Goal: Task Accomplishment & Management: Use online tool/utility

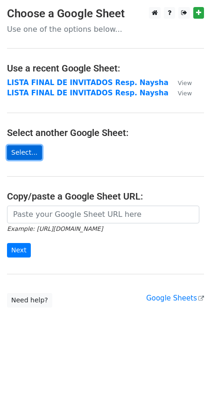
click at [31, 147] on link "Select..." at bounding box center [24, 152] width 35 height 14
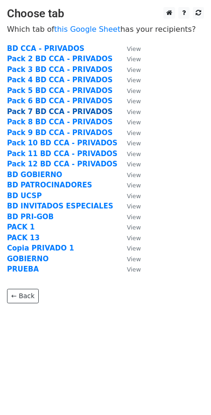
click at [35, 113] on strong "Pack 7 BD CCA - PRIVADOS" at bounding box center [60, 111] width 106 height 8
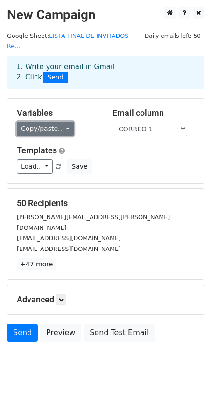
click at [57, 121] on link "Copy/paste..." at bounding box center [45, 128] width 57 height 14
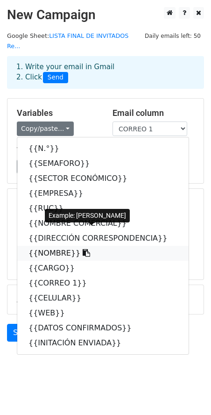
click at [44, 246] on link "{{NOMBRE}}" at bounding box center [102, 253] width 171 height 15
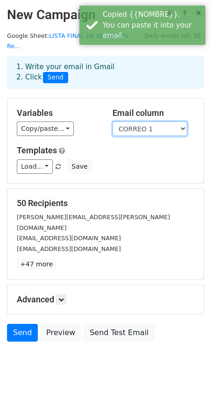
click at [146, 123] on select "N.° SEMAFORO SECTOR ECONÓMICO EMPRESA RUC NOMBRE COMERCIAL DIRECCIÓN CORRESPOND…" at bounding box center [150, 128] width 75 height 14
click at [113, 121] on select "N.° SEMAFORO SECTOR ECONÓMICO EMPRESA RUC NOMBRE COMERCIAL DIRECCIÓN CORRESPOND…" at bounding box center [150, 128] width 75 height 14
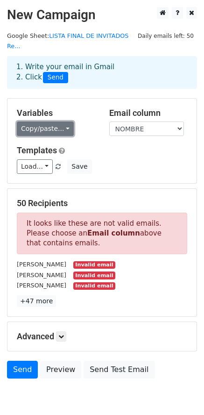
click at [57, 121] on link "Copy/paste..." at bounding box center [45, 128] width 57 height 14
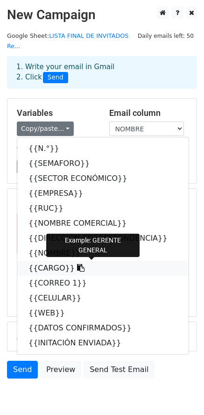
click at [50, 261] on link "{{CARGO}}" at bounding box center [102, 268] width 171 height 15
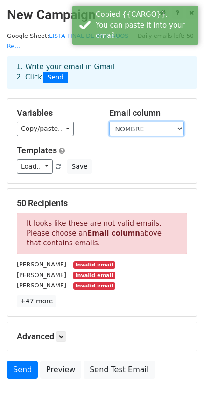
click at [133, 121] on select "N.° SEMAFORO SECTOR ECONÓMICO EMPRESA RUC NOMBRE COMERCIAL DIRECCIÓN CORRESPOND…" at bounding box center [146, 128] width 75 height 14
click at [109, 121] on select "N.° SEMAFORO SECTOR ECONÓMICO EMPRESA RUC NOMBRE COMERCIAL DIRECCIÓN CORRESPOND…" at bounding box center [146, 128] width 75 height 14
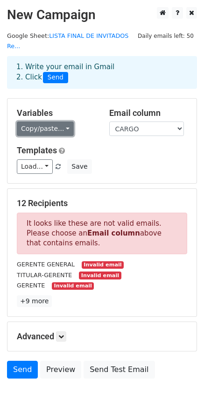
click at [39, 121] on link "Copy/paste..." at bounding box center [45, 128] width 57 height 14
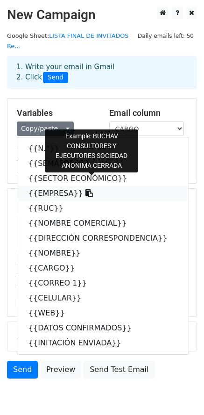
click at [45, 190] on link "{{EMPRESA}}" at bounding box center [102, 193] width 171 height 15
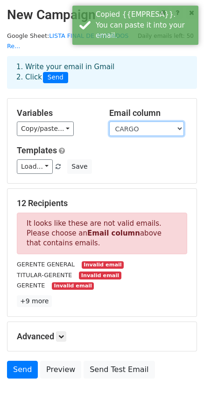
click at [139, 121] on select "N.° SEMAFORO SECTOR ECONÓMICO EMPRESA RUC NOMBRE COMERCIAL DIRECCIÓN CORRESPOND…" at bounding box center [146, 128] width 75 height 14
click at [109, 121] on select "N.° SEMAFORO SECTOR ECONÓMICO EMPRESA RUC NOMBRE COMERCIAL DIRECCIÓN CORRESPOND…" at bounding box center [146, 128] width 75 height 14
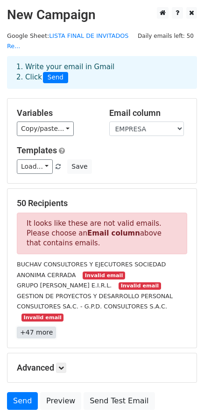
click at [36, 326] on link "+47 more" at bounding box center [36, 332] width 39 height 12
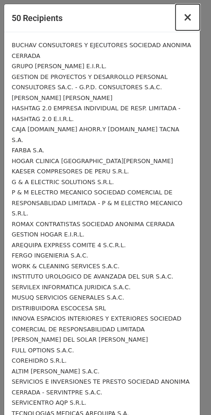
click at [183, 18] on span "×" at bounding box center [187, 17] width 9 height 13
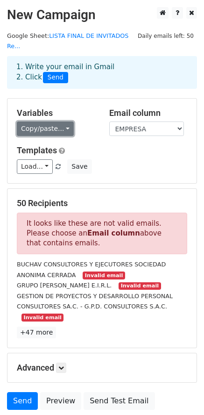
click at [59, 121] on link "Copy/paste..." at bounding box center [45, 128] width 57 height 14
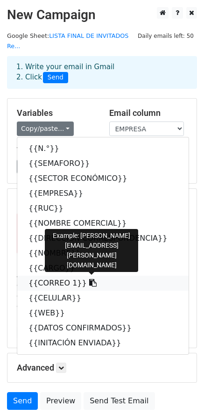
click at [57, 276] on link "{{CORREO 1}}" at bounding box center [102, 283] width 171 height 15
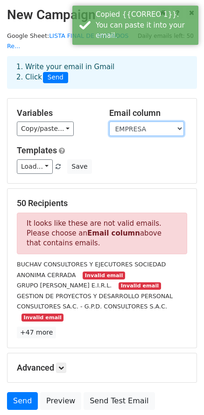
click at [143, 122] on select "N.° SEMAFORO SECTOR ECONÓMICO EMPRESA RUC NOMBRE COMERCIAL DIRECCIÓN CORRESPOND…" at bounding box center [146, 128] width 75 height 14
select select "CORREO 1"
click at [109, 121] on select "N.° SEMAFORO SECTOR ECONÓMICO EMPRESA RUC NOMBRE COMERCIAL DIRECCIÓN CORRESPOND…" at bounding box center [146, 128] width 75 height 14
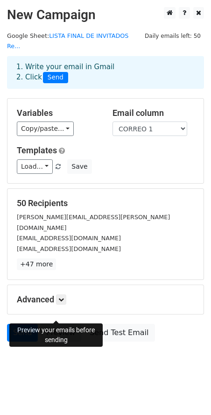
click at [53, 324] on link "Preview" at bounding box center [60, 333] width 41 height 18
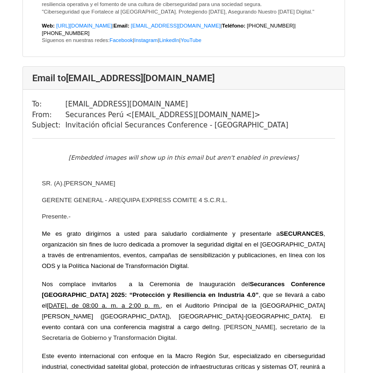
scroll to position [8358, 0]
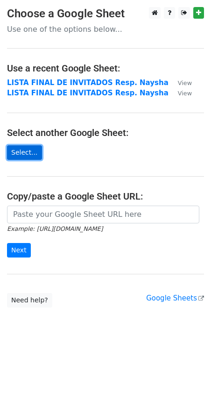
click at [23, 153] on link "Select..." at bounding box center [24, 152] width 35 height 14
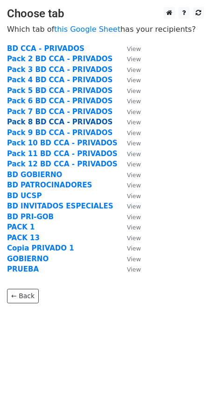
click at [38, 121] on strong "Pack 8 BD CCA - PRIVADOS" at bounding box center [60, 122] width 106 height 8
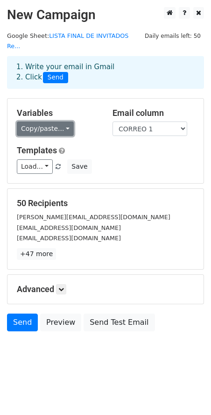
click at [51, 121] on link "Copy/paste..." at bounding box center [45, 128] width 57 height 14
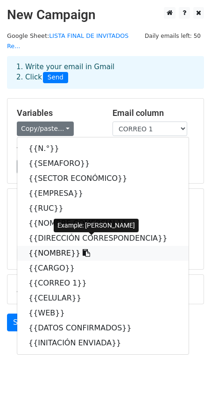
click at [53, 246] on link "{{NOMBRE}}" at bounding box center [102, 253] width 171 height 15
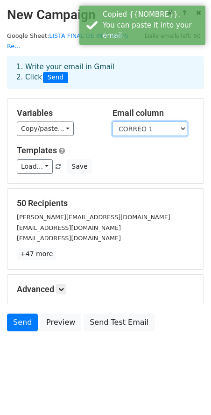
click at [133, 121] on select "N.° SEMAFORO SECTOR ECONÓMICO EMPRESA RUC NOMBRE COMERCIAL DIRECCIÓN CORRESPOND…" at bounding box center [150, 128] width 75 height 14
click at [113, 121] on select "N.° SEMAFORO SECTOR ECONÓMICO EMPRESA RUC NOMBRE COMERCIAL DIRECCIÓN CORRESPOND…" at bounding box center [150, 128] width 75 height 14
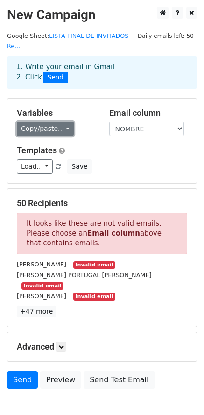
click at [59, 121] on link "Copy/paste..." at bounding box center [45, 128] width 57 height 14
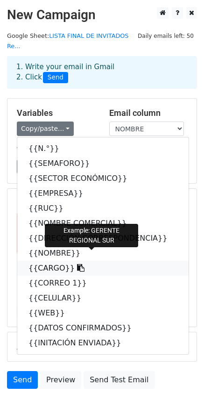
click at [51, 261] on link "{{CARGO}}" at bounding box center [102, 268] width 171 height 15
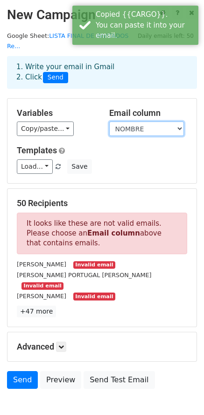
click at [141, 122] on select "N.° SEMAFORO SECTOR ECONÓMICO EMPRESA RUC NOMBRE COMERCIAL DIRECCIÓN CORRESPOND…" at bounding box center [146, 128] width 75 height 14
click at [109, 121] on select "N.° SEMAFORO SECTOR ECONÓMICO EMPRESA RUC NOMBRE COMERCIAL DIRECCIÓN CORRESPOND…" at bounding box center [146, 128] width 75 height 14
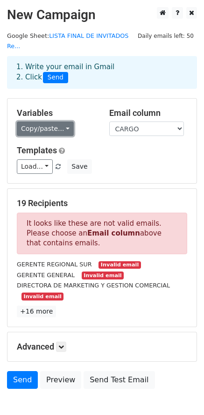
click at [48, 122] on link "Copy/paste..." at bounding box center [45, 128] width 57 height 14
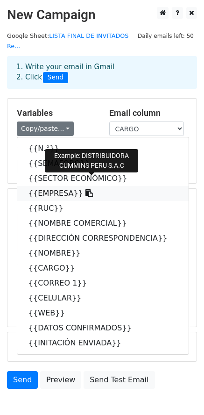
click at [48, 186] on link "{{EMPRESA}}" at bounding box center [102, 193] width 171 height 15
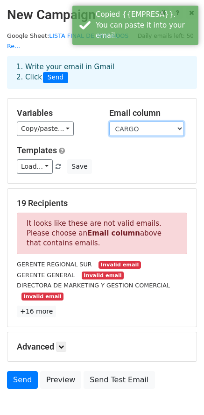
click at [134, 121] on select "N.° SEMAFORO SECTOR ECONÓMICO EMPRESA RUC NOMBRE COMERCIAL DIRECCIÓN CORRESPOND…" at bounding box center [146, 128] width 75 height 14
click at [109, 121] on select "N.° SEMAFORO SECTOR ECONÓMICO EMPRESA RUC NOMBRE COMERCIAL DIRECCIÓN CORRESPOND…" at bounding box center [146, 128] width 75 height 14
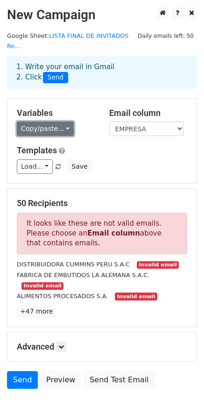
click at [28, 121] on link "Copy/paste..." at bounding box center [45, 128] width 57 height 14
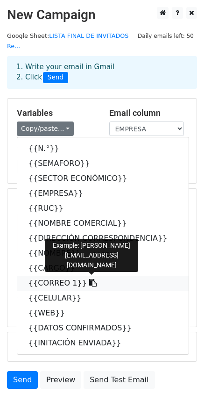
click at [43, 276] on link "{{CORREO 1}}" at bounding box center [102, 283] width 171 height 15
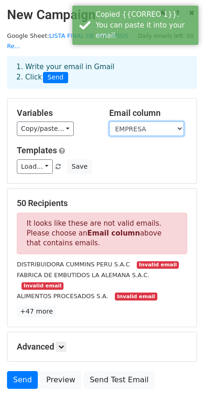
click at [136, 121] on select "N.° SEMAFORO SECTOR ECONÓMICO EMPRESA RUC NOMBRE COMERCIAL DIRECCIÓN CORRESPOND…" at bounding box center [146, 128] width 75 height 14
select select "CORREO 1"
click at [109, 121] on select "N.° SEMAFORO SECTOR ECONÓMICO EMPRESA RUC NOMBRE COMERCIAL DIRECCIÓN CORRESPOND…" at bounding box center [146, 128] width 75 height 14
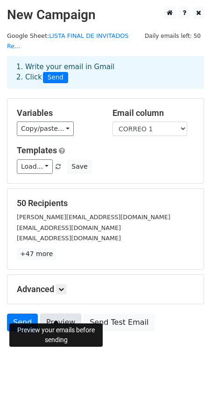
click at [54, 313] on link "Preview" at bounding box center [60, 322] width 41 height 18
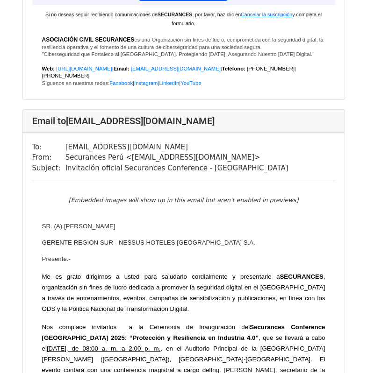
scroll to position [6584, 0]
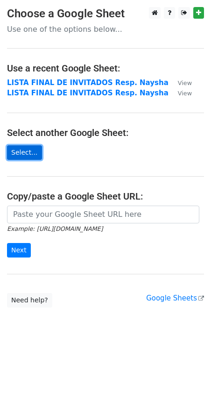
click at [27, 159] on link "Select..." at bounding box center [24, 152] width 35 height 14
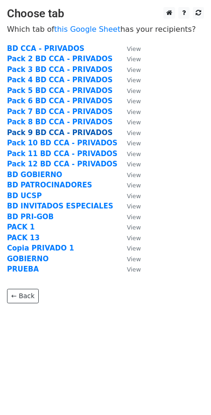
click at [46, 129] on strong "Pack 9 BD CCA - PRIVADOS" at bounding box center [60, 132] width 106 height 8
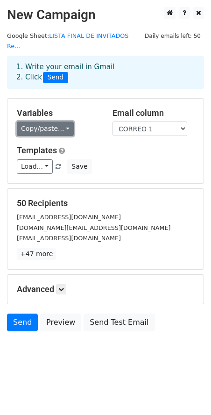
click at [40, 121] on link "Copy/paste..." at bounding box center [45, 128] width 57 height 14
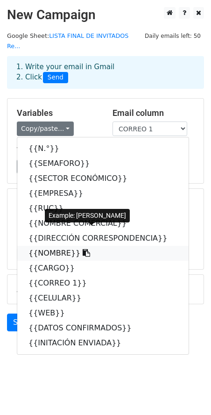
click at [41, 246] on link "{{NOMBRE}}" at bounding box center [102, 253] width 171 height 15
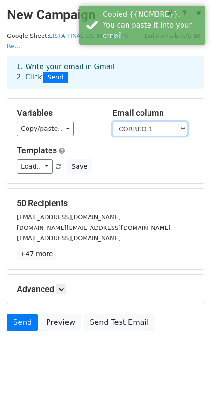
click at [143, 121] on select "N.° SEMAFORO SECTOR ECONÓMICO EMPRESA RUC NOMBRE COMERCIAL DIRECCIÓN CORRESPOND…" at bounding box center [150, 128] width 75 height 14
click at [113, 121] on select "N.° SEMAFORO SECTOR ECONÓMICO EMPRESA RUC NOMBRE COMERCIAL DIRECCIÓN CORRESPOND…" at bounding box center [150, 128] width 75 height 14
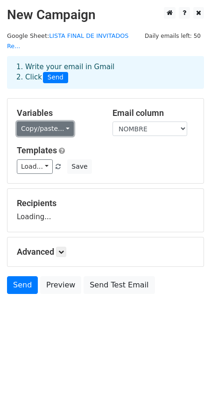
click at [51, 121] on link "Copy/paste..." at bounding box center [45, 128] width 57 height 14
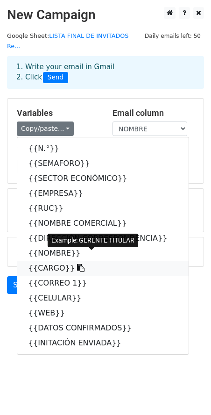
click at [40, 261] on link "{{CARGO}}" at bounding box center [102, 268] width 171 height 15
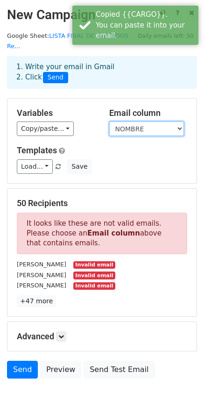
click at [134, 121] on select "N.° SEMAFORO SECTOR ECONÓMICO EMPRESA RUC NOMBRE COMERCIAL DIRECCIÓN CORRESPOND…" at bounding box center [146, 128] width 75 height 14
click at [109, 121] on select "N.° SEMAFORO SECTOR ECONÓMICO EMPRESA RUC NOMBRE COMERCIAL DIRECCIÓN CORRESPOND…" at bounding box center [146, 128] width 75 height 14
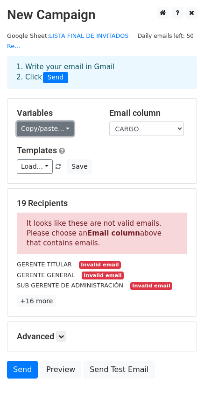
click at [40, 121] on link "Copy/paste..." at bounding box center [45, 128] width 57 height 14
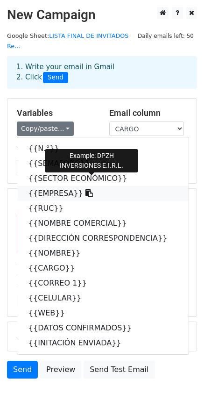
click at [43, 186] on link "{{EMPRESA}}" at bounding box center [102, 193] width 171 height 15
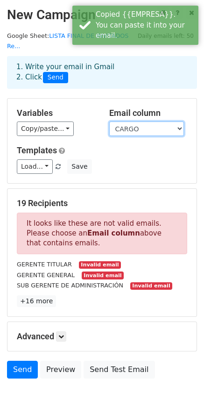
click at [121, 121] on select "N.° SEMAFORO SECTOR ECONÓMICO EMPRESA RUC NOMBRE COMERCIAL DIRECCIÓN CORRESPOND…" at bounding box center [146, 128] width 75 height 14
click at [109, 121] on select "N.° SEMAFORO SECTOR ECONÓMICO EMPRESA RUC NOMBRE COMERCIAL DIRECCIÓN CORRESPOND…" at bounding box center [146, 128] width 75 height 14
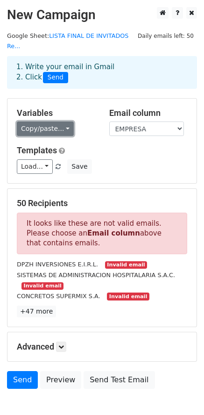
click at [53, 121] on link "Copy/paste..." at bounding box center [45, 128] width 57 height 14
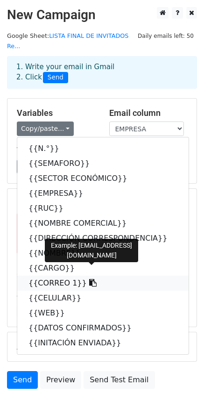
click at [46, 276] on link "{{CORREO 1}}" at bounding box center [102, 283] width 171 height 15
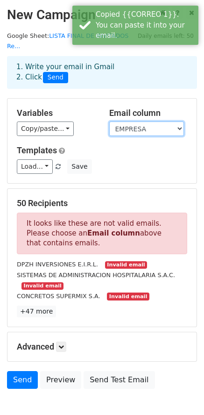
click at [149, 121] on select "N.° SEMAFORO SECTOR ECONÓMICO EMPRESA RUC NOMBRE COMERCIAL DIRECCIÓN CORRESPOND…" at bounding box center [146, 128] width 75 height 14
select select "CORREO 1"
click at [109, 121] on select "N.° SEMAFORO SECTOR ECONÓMICO EMPRESA RUC NOMBRE COMERCIAL DIRECCIÓN CORRESPOND…" at bounding box center [146, 128] width 75 height 14
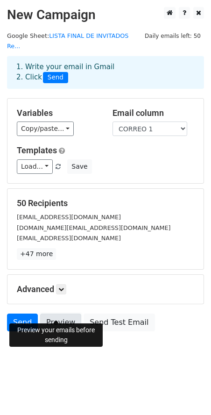
click at [59, 313] on link "Preview" at bounding box center [60, 322] width 41 height 18
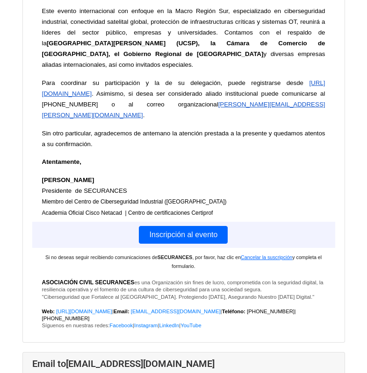
scroll to position [1121, 0]
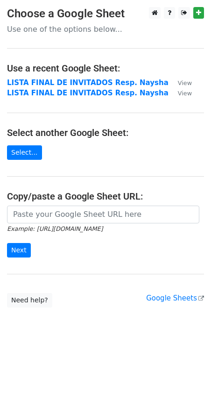
click at [38, 152] on main "Choose a Google Sheet Use one of the options below... Use a recent Google Sheet…" at bounding box center [105, 157] width 211 height 300
click at [30, 153] on link "Select..." at bounding box center [24, 152] width 35 height 14
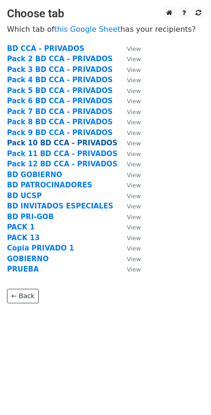
click at [39, 144] on strong "Pack 10 BD CCA - PRIVADOS" at bounding box center [62, 143] width 111 height 8
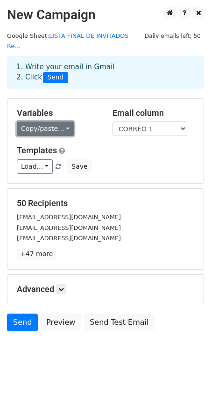
click at [47, 121] on link "Copy/paste..." at bounding box center [45, 128] width 57 height 14
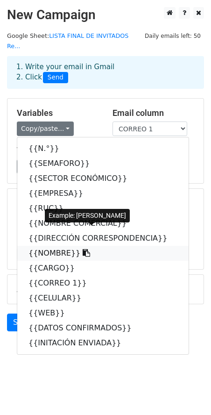
click at [36, 246] on link "{{NOMBRE}}" at bounding box center [102, 253] width 171 height 15
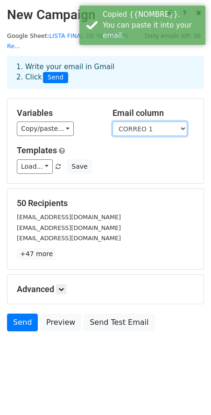
click at [148, 121] on select "N.° SEMAFORO SECTOR ECONÓMICO EMPRESA RUC NOMBRE COMERCIAL DIRECCIÓN CORRESPOND…" at bounding box center [150, 128] width 75 height 14
click at [113, 121] on select "N.° SEMAFORO SECTOR ECONÓMICO EMPRESA RUC NOMBRE COMERCIAL DIRECCIÓN CORRESPOND…" at bounding box center [150, 128] width 75 height 14
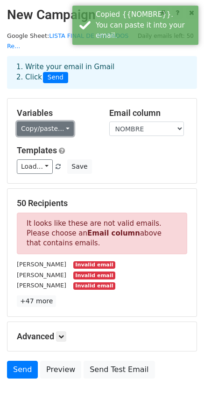
click at [49, 121] on link "Copy/paste..." at bounding box center [45, 128] width 57 height 14
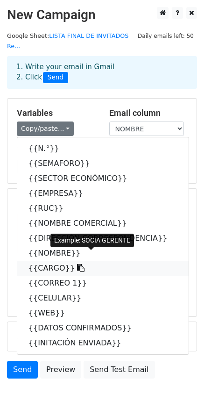
click at [45, 261] on link "{{CARGO}}" at bounding box center [102, 268] width 171 height 15
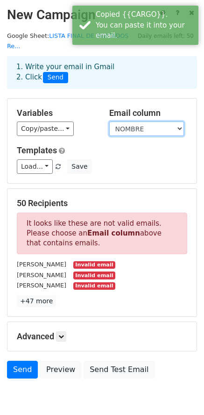
click at [143, 121] on select "N.° SEMAFORO SECTOR ECONÓMICO EMPRESA RUC NOMBRE COMERCIAL DIRECCIÓN CORRESPOND…" at bounding box center [146, 128] width 75 height 14
click at [109, 121] on select "N.° SEMAFORO SECTOR ECONÓMICO EMPRESA RUC NOMBRE COMERCIAL DIRECCIÓN CORRESPOND…" at bounding box center [146, 128] width 75 height 14
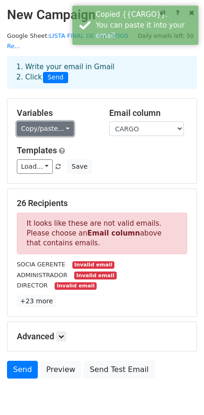
click at [44, 121] on link "Copy/paste..." at bounding box center [45, 128] width 57 height 14
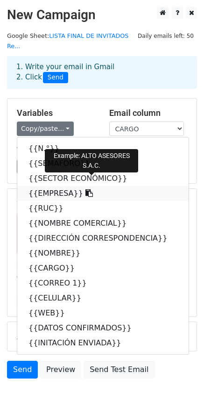
click at [52, 188] on link "{{EMPRESA}}" at bounding box center [102, 193] width 171 height 15
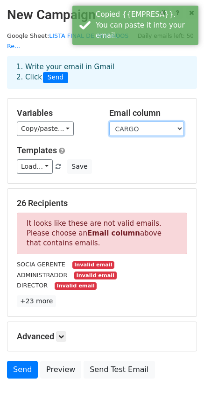
click at [139, 122] on select "N.° SEMAFORO SECTOR ECONÓMICO EMPRESA RUC NOMBRE COMERCIAL DIRECCIÓN CORRESPOND…" at bounding box center [146, 128] width 75 height 14
click at [109, 121] on select "N.° SEMAFORO SECTOR ECONÓMICO EMPRESA RUC NOMBRE COMERCIAL DIRECCIÓN CORRESPOND…" at bounding box center [146, 128] width 75 height 14
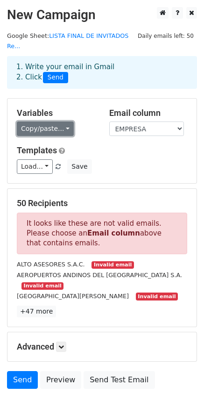
click at [50, 121] on link "Copy/paste..." at bounding box center [45, 128] width 57 height 14
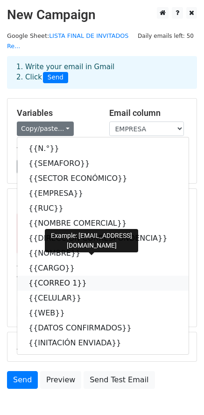
click at [46, 276] on link "{{CORREO 1}}" at bounding box center [102, 283] width 171 height 15
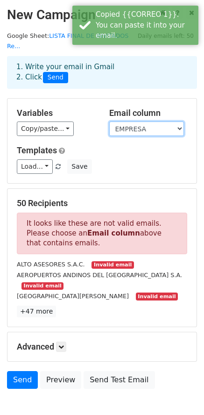
click at [128, 121] on select "N.° SEMAFORO SECTOR ECONÓMICO EMPRESA RUC NOMBRE COMERCIAL DIRECCIÓN CORRESPOND…" at bounding box center [146, 128] width 75 height 14
select select "CORREO 1"
click at [109, 121] on select "N.° SEMAFORO SECTOR ECONÓMICO EMPRESA RUC NOMBRE COMERCIAL DIRECCIÓN CORRESPOND…" at bounding box center [146, 128] width 75 height 14
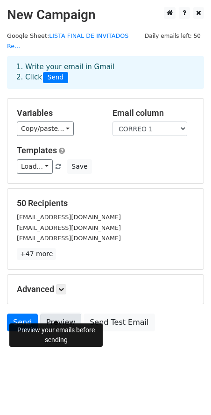
click at [54, 313] on link "Preview" at bounding box center [60, 322] width 41 height 18
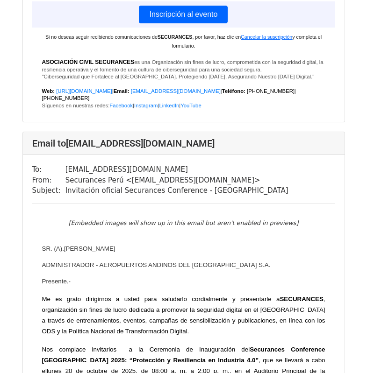
scroll to position [560, 0]
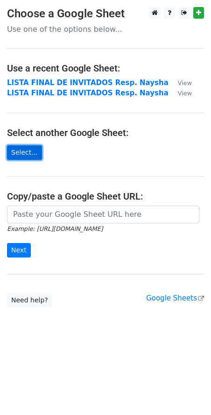
click at [25, 148] on link "Select..." at bounding box center [24, 152] width 35 height 14
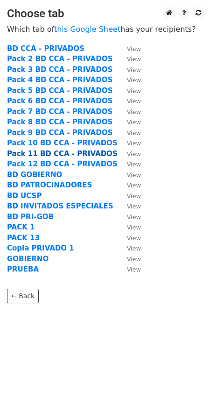
click at [22, 152] on strong "Pack 11 BD CCA - PRIVADOS" at bounding box center [62, 153] width 111 height 8
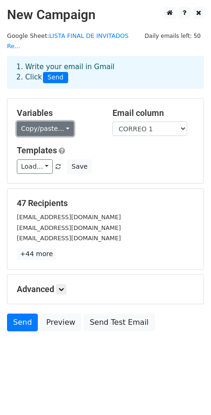
click at [59, 124] on link "Copy/paste..." at bounding box center [45, 128] width 57 height 14
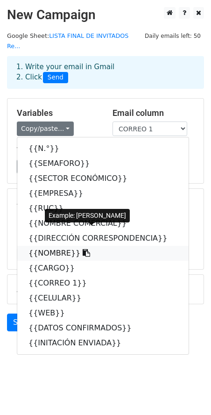
click at [43, 246] on link "{{NOMBRE}}" at bounding box center [102, 253] width 171 height 15
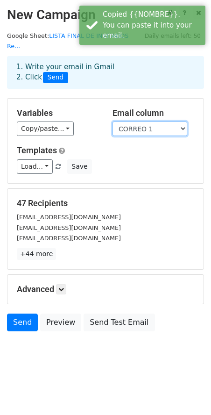
click at [138, 121] on select "N.° SEMAFORO SECTOR ECONÓMICO EMPRESA RUC NOMBRE COMERCIAL DIRECCIÓN CORRESPOND…" at bounding box center [150, 128] width 75 height 14
click at [113, 121] on select "N.° SEMAFORO SECTOR ECONÓMICO EMPRESA RUC NOMBRE COMERCIAL DIRECCIÓN CORRESPOND…" at bounding box center [150, 128] width 75 height 14
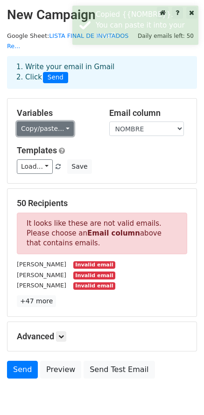
click at [50, 121] on link "Copy/paste..." at bounding box center [45, 128] width 57 height 14
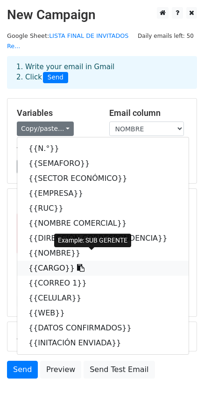
click at [44, 261] on link "{{CARGO}}" at bounding box center [102, 268] width 171 height 15
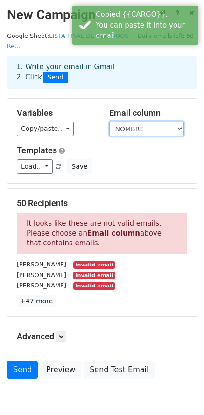
click at [155, 121] on select "N.° SEMAFORO SECTOR ECONÓMICO EMPRESA RUC NOMBRE COMERCIAL DIRECCIÓN CORRESPOND…" at bounding box center [146, 128] width 75 height 14
click at [109, 121] on select "N.° SEMAFORO SECTOR ECONÓMICO EMPRESA RUC NOMBRE COMERCIAL DIRECCIÓN CORRESPOND…" at bounding box center [146, 128] width 75 height 14
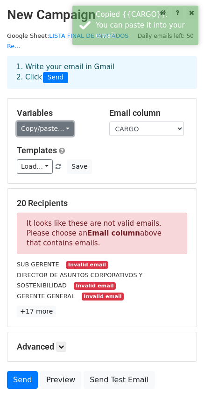
click at [49, 121] on link "Copy/paste..." at bounding box center [45, 128] width 57 height 14
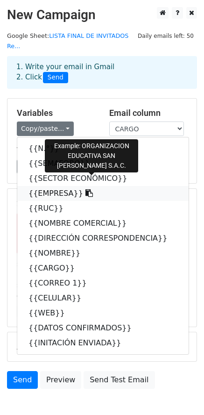
click at [62, 186] on link "{{EMPRESA}}" at bounding box center [102, 193] width 171 height 15
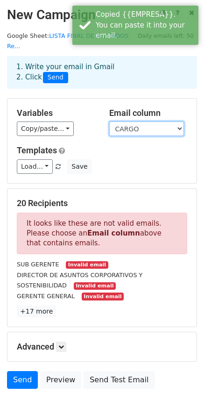
click at [139, 124] on select "N.° SEMAFORO SECTOR ECONÓMICO EMPRESA RUC NOMBRE COMERCIAL DIRECCIÓN CORRESPOND…" at bounding box center [146, 128] width 75 height 14
click at [109, 121] on select "N.° SEMAFORO SECTOR ECONÓMICO EMPRESA RUC NOMBRE COMERCIAL DIRECCIÓN CORRESPOND…" at bounding box center [146, 128] width 75 height 14
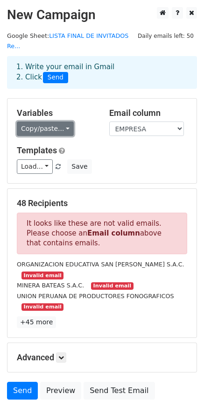
click at [53, 121] on link "Copy/paste..." at bounding box center [45, 128] width 57 height 14
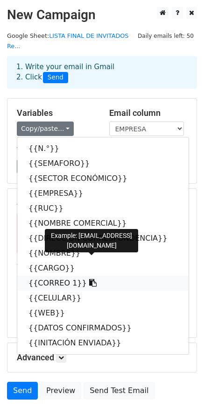
click at [56, 276] on link "{{CORREO 1}}" at bounding box center [102, 283] width 171 height 15
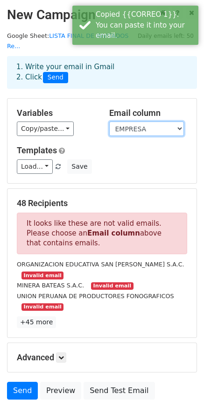
click at [126, 122] on select "N.° SEMAFORO SECTOR ECONÓMICO EMPRESA RUC NOMBRE COMERCIAL DIRECCIÓN CORRESPOND…" at bounding box center [146, 128] width 75 height 14
select select "CORREO 1"
click at [109, 121] on select "N.° SEMAFORO SECTOR ECONÓMICO EMPRESA RUC NOMBRE COMERCIAL DIRECCIÓN CORRESPOND…" at bounding box center [146, 128] width 75 height 14
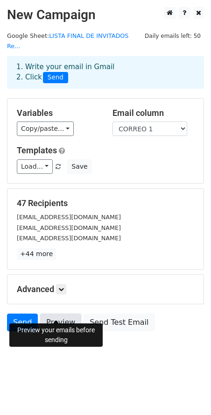
click at [50, 313] on link "Preview" at bounding box center [60, 322] width 41 height 18
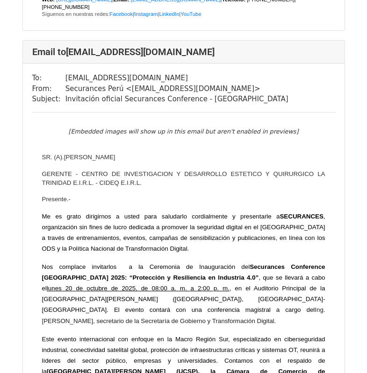
scroll to position [3222, 0]
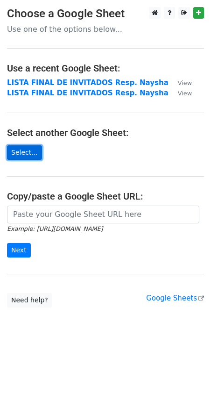
click at [28, 152] on link "Select..." at bounding box center [24, 152] width 35 height 14
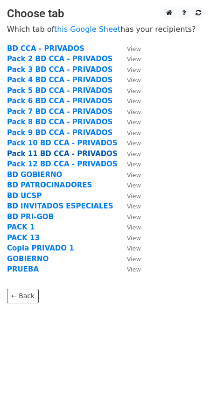
click at [42, 154] on strong "Pack 11 BD CCA - PRIVADOS" at bounding box center [62, 153] width 111 height 8
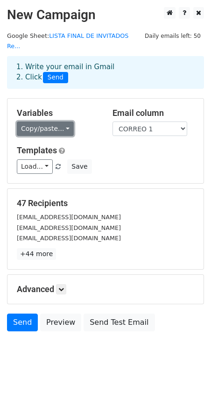
click at [51, 121] on link "Copy/paste..." at bounding box center [45, 128] width 57 height 14
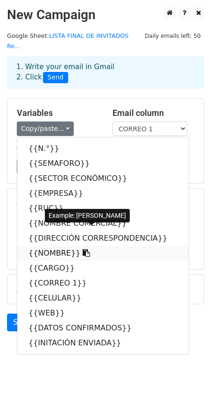
click at [49, 246] on link "{{NOMBRE}}" at bounding box center [102, 253] width 171 height 15
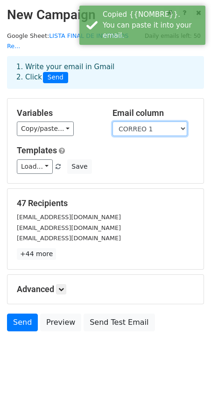
click at [141, 121] on select "N.° SEMAFORO SECTOR ECONÓMICO EMPRESA RUC NOMBRE COMERCIAL DIRECCIÓN CORRESPOND…" at bounding box center [150, 128] width 75 height 14
click at [113, 121] on select "N.° SEMAFORO SECTOR ECONÓMICO EMPRESA RUC NOMBRE COMERCIAL DIRECCIÓN CORRESPOND…" at bounding box center [150, 128] width 75 height 14
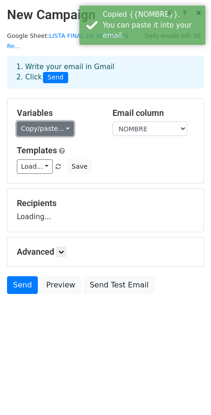
click at [47, 121] on link "Copy/paste..." at bounding box center [45, 128] width 57 height 14
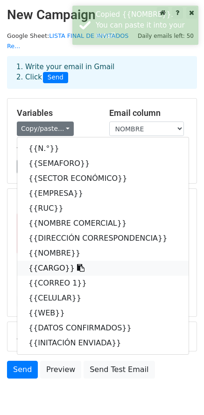
click at [56, 261] on link "{{CARGO}}" at bounding box center [102, 268] width 171 height 15
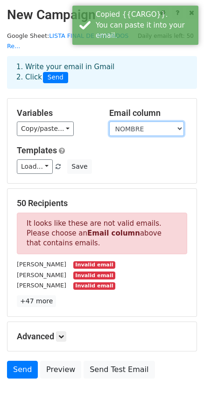
click at [129, 121] on select "N.° SEMAFORO SECTOR ECONÓMICO EMPRESA RUC NOMBRE COMERCIAL DIRECCIÓN CORRESPOND…" at bounding box center [146, 128] width 75 height 14
click at [109, 121] on select "N.° SEMAFORO SECTOR ECONÓMICO EMPRESA RUC NOMBRE COMERCIAL DIRECCIÓN CORRESPOND…" at bounding box center [146, 128] width 75 height 14
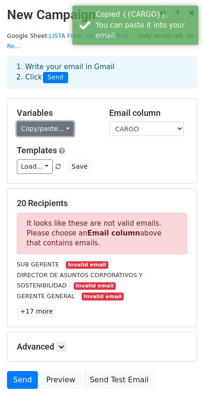
click at [39, 124] on link "Copy/paste..." at bounding box center [45, 128] width 57 height 14
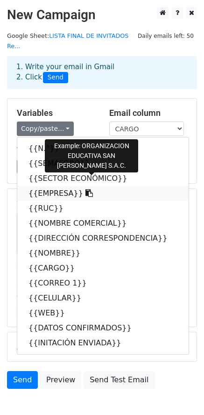
click at [44, 186] on link "{{EMPRESA}}" at bounding box center [102, 193] width 171 height 15
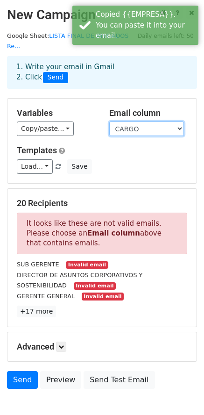
click at [128, 122] on select "N.° SEMAFORO SECTOR ECONÓMICO EMPRESA RUC NOMBRE COMERCIAL DIRECCIÓN CORRESPOND…" at bounding box center [146, 128] width 75 height 14
click at [109, 121] on select "N.° SEMAFORO SECTOR ECONÓMICO EMPRESA RUC NOMBRE COMERCIAL DIRECCIÓN CORRESPOND…" at bounding box center [146, 128] width 75 height 14
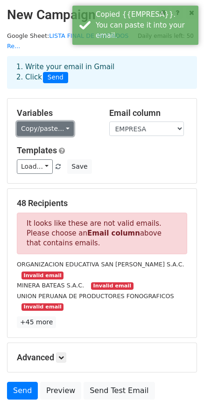
click at [48, 123] on link "Copy/paste..." at bounding box center [45, 128] width 57 height 14
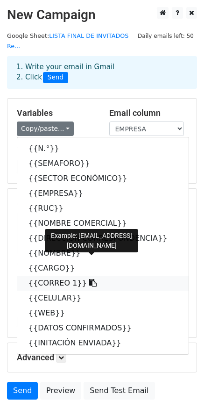
click at [62, 276] on link "{{CORREO 1}}" at bounding box center [102, 283] width 171 height 15
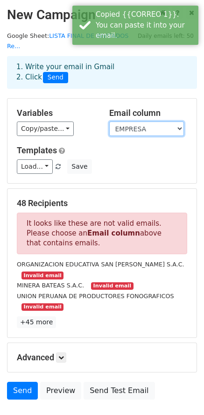
click at [132, 121] on select "N.° SEMAFORO SECTOR ECONÓMICO EMPRESA RUC NOMBRE COMERCIAL DIRECCIÓN CORRESPOND…" at bounding box center [146, 128] width 75 height 14
select select "CORREO 1"
click at [109, 121] on select "N.° SEMAFORO SECTOR ECONÓMICO EMPRESA RUC NOMBRE COMERCIAL DIRECCIÓN CORRESPOND…" at bounding box center [146, 128] width 75 height 14
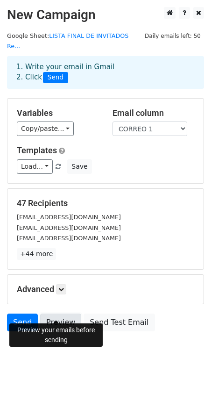
click at [63, 315] on link "Preview" at bounding box center [60, 322] width 41 height 18
click at [61, 313] on link "Preview" at bounding box center [60, 322] width 41 height 18
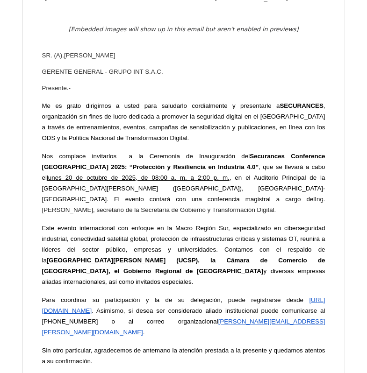
scroll to position [27401, 0]
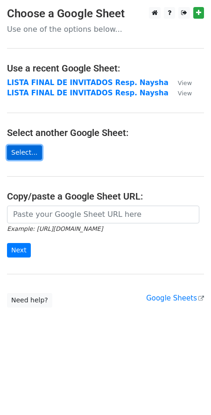
click at [30, 152] on link "Select..." at bounding box center [24, 152] width 35 height 14
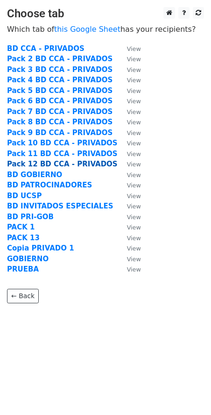
click at [40, 166] on strong "Pack 12 BD CCA - PRIVADOS" at bounding box center [62, 164] width 111 height 8
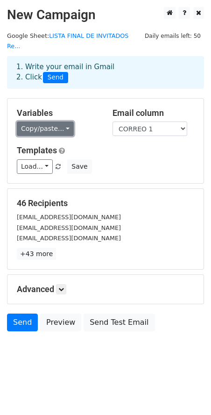
click at [55, 123] on link "Copy/paste..." at bounding box center [45, 128] width 57 height 14
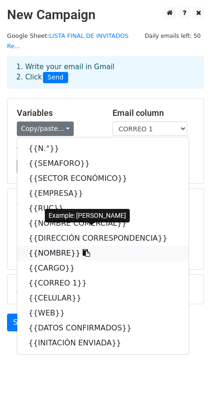
click at [44, 246] on link "{{NOMBRE}}" at bounding box center [102, 253] width 171 height 15
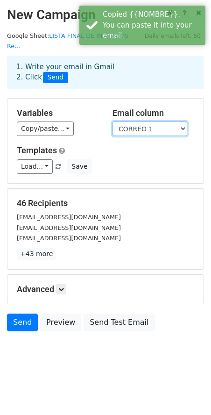
click at [156, 121] on select "N.° SEMAFORO SECTOR ECONÓMICO EMPRESA RUC NOMBRE COMERCIAL DIRECCIÓN CORRESPOND…" at bounding box center [150, 128] width 75 height 14
click at [113, 121] on select "N.° SEMAFORO SECTOR ECONÓMICO EMPRESA RUC NOMBRE COMERCIAL DIRECCIÓN CORRESPOND…" at bounding box center [150, 128] width 75 height 14
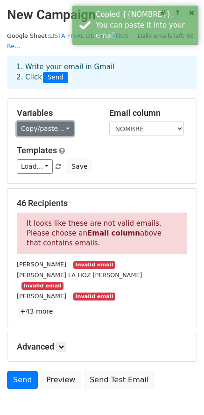
click at [52, 121] on link "Copy/paste..." at bounding box center [45, 128] width 57 height 14
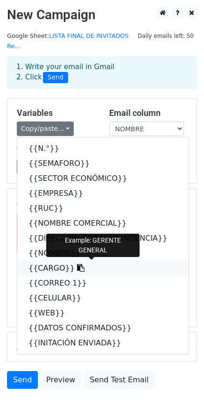
click at [49, 261] on link "{{CARGO}}" at bounding box center [102, 268] width 171 height 15
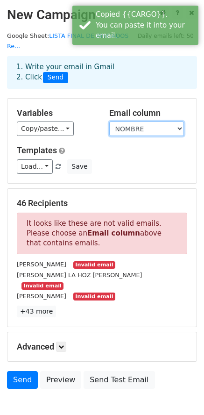
click at [157, 121] on select "N.° SEMAFORO SECTOR ECONÓMICO EMPRESA RUC NOMBRE COMERCIAL DIRECCIÓN CORRESPOND…" at bounding box center [146, 128] width 75 height 14
click at [109, 121] on select "N.° SEMAFORO SECTOR ECONÓMICO EMPRESA RUC NOMBRE COMERCIAL DIRECCIÓN CORRESPOND…" at bounding box center [146, 128] width 75 height 14
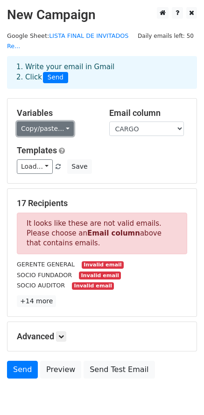
click at [46, 121] on link "Copy/paste..." at bounding box center [45, 128] width 57 height 14
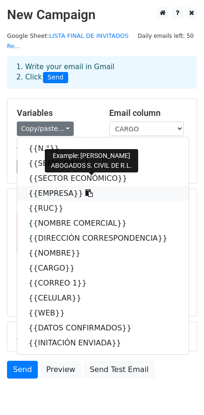
click at [59, 186] on link "{{EMPRESA}}" at bounding box center [102, 193] width 171 height 15
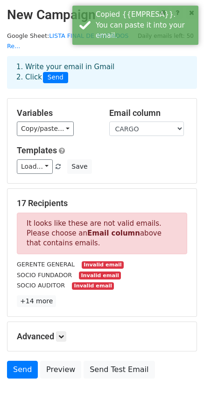
click at [132, 126] on div "Variables Copy/paste... {{N.°}} {{SEMAFORO}} {{SECTOR ECONÓMICO}} {{EMPRESA}} {…" at bounding box center [101, 141] width 189 height 85
click at [138, 121] on select "N.° SEMAFORO SECTOR ECONÓMICO EMPRESA RUC NOMBRE COMERCIAL DIRECCIÓN CORRESPOND…" at bounding box center [146, 128] width 75 height 14
click at [109, 121] on select "N.° SEMAFORO SECTOR ECONÓMICO EMPRESA RUC NOMBRE COMERCIAL DIRECCIÓN CORRESPOND…" at bounding box center [146, 128] width 75 height 14
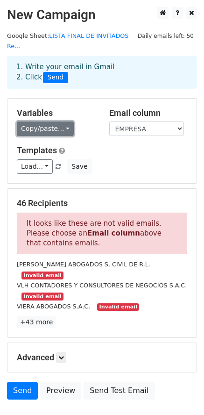
click at [55, 121] on link "Copy/paste..." at bounding box center [45, 128] width 57 height 14
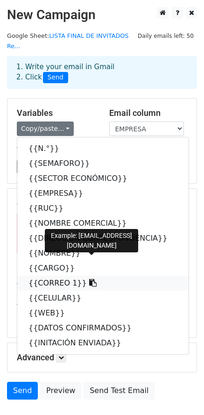
click at [62, 276] on link "{{CORREO 1}}" at bounding box center [102, 283] width 171 height 15
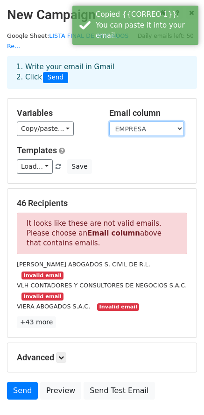
click at [143, 121] on select "N.° SEMAFORO SECTOR ECONÓMICO EMPRESA RUC NOMBRE COMERCIAL DIRECCIÓN CORRESPOND…" at bounding box center [146, 128] width 75 height 14
select select "CORREO 1"
click at [109, 121] on select "N.° SEMAFORO SECTOR ECONÓMICO EMPRESA RUC NOMBRE COMERCIAL DIRECCIÓN CORRESPOND…" at bounding box center [146, 128] width 75 height 14
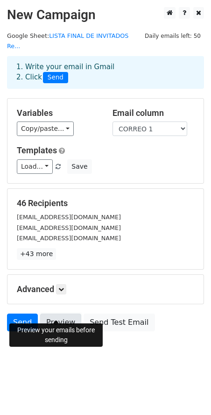
click at [64, 313] on link "Preview" at bounding box center [60, 322] width 41 height 18
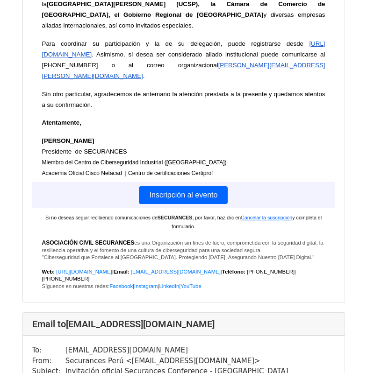
scroll to position [420, 0]
